Goal: Find specific page/section: Find specific page/section

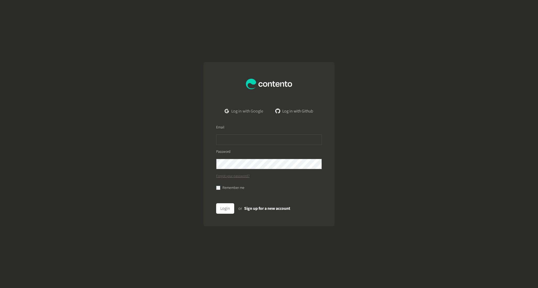
click at [250, 106] on link "Log in with Google" at bounding box center [243, 111] width 47 height 10
click at [249, 111] on link "Log in with Google" at bounding box center [243, 111] width 47 height 10
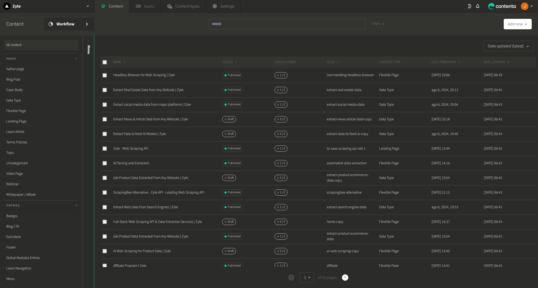
click at [140, 5] on icon at bounding box center [138, 6] width 5 height 5
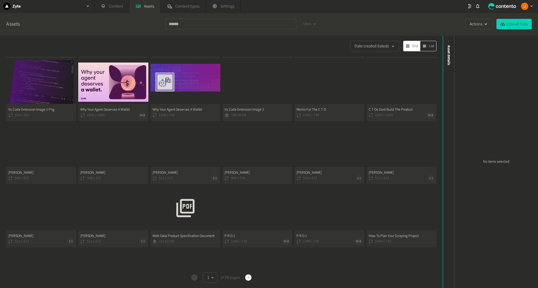
scroll to position [277, 0]
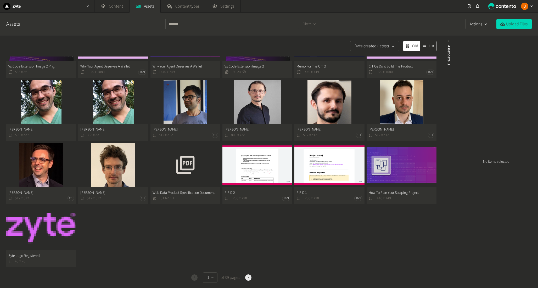
click at [248, 275] on button "Next" at bounding box center [248, 277] width 6 height 6
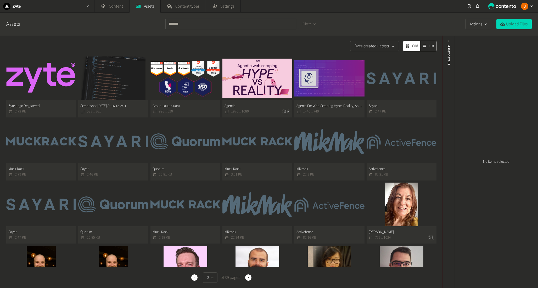
scroll to position [39, 0]
